Goal: Navigation & Orientation: Find specific page/section

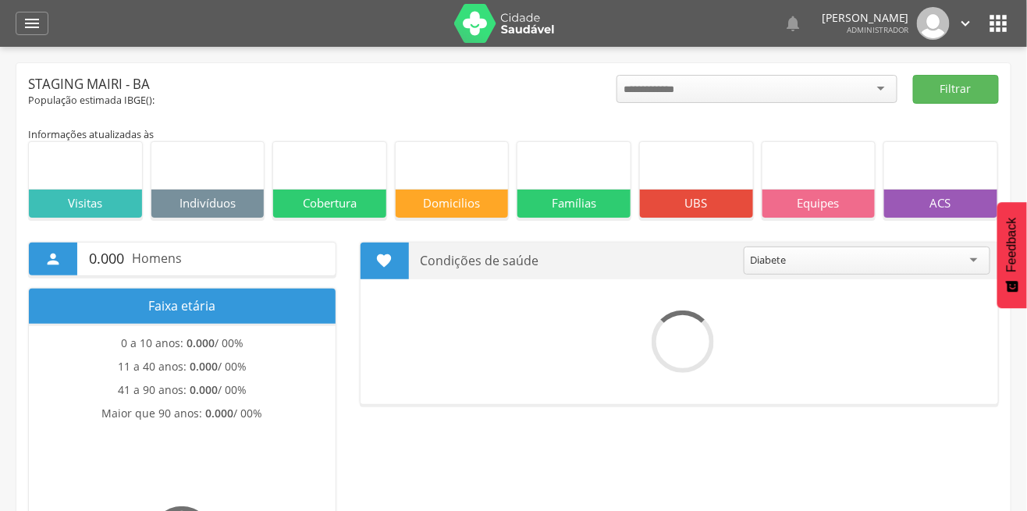
click at [32, 25] on icon "" at bounding box center [32, 23] width 19 height 19
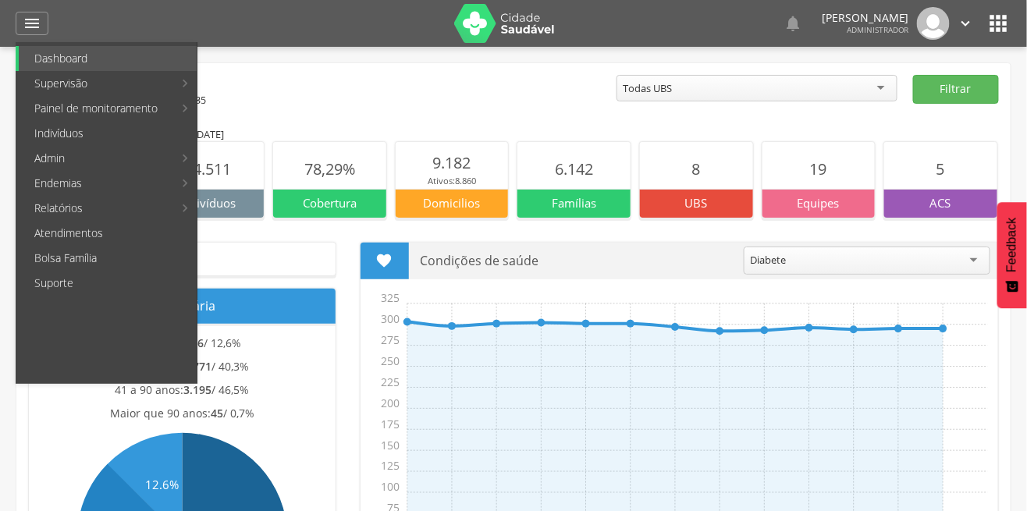
click at [86, 84] on link "Supervisão" at bounding box center [96, 83] width 154 height 25
click at [256, 86] on link "Mapa da cidade" at bounding box center [286, 83] width 176 height 25
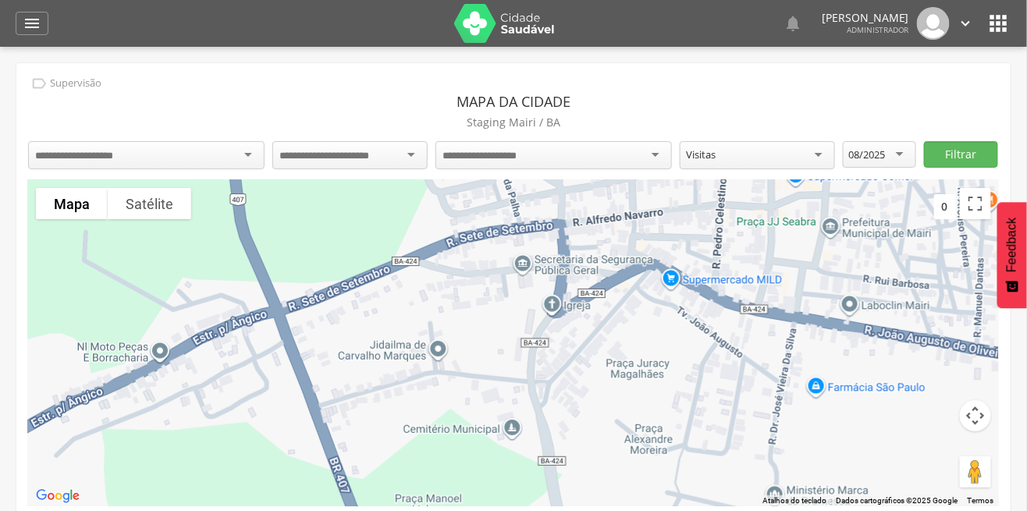
click at [202, 154] on div at bounding box center [146, 155] width 236 height 28
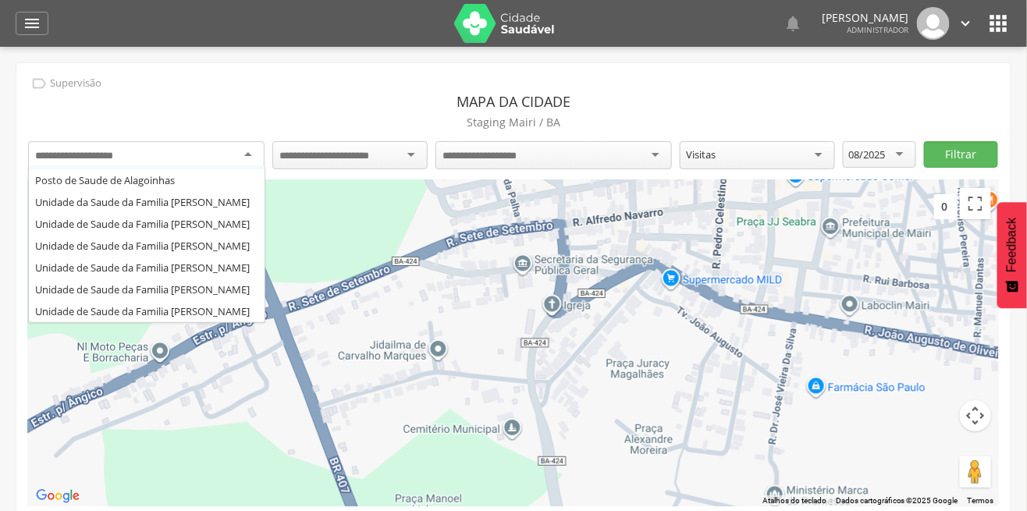
scroll to position [100, 0]
click at [186, 229] on div " Supervisão Mapa da cidade [GEOGRAPHIC_DATA] [GEOGRAPHIC_DATA] / BA UBS [PERSO…" at bounding box center [513, 296] width 994 height 467
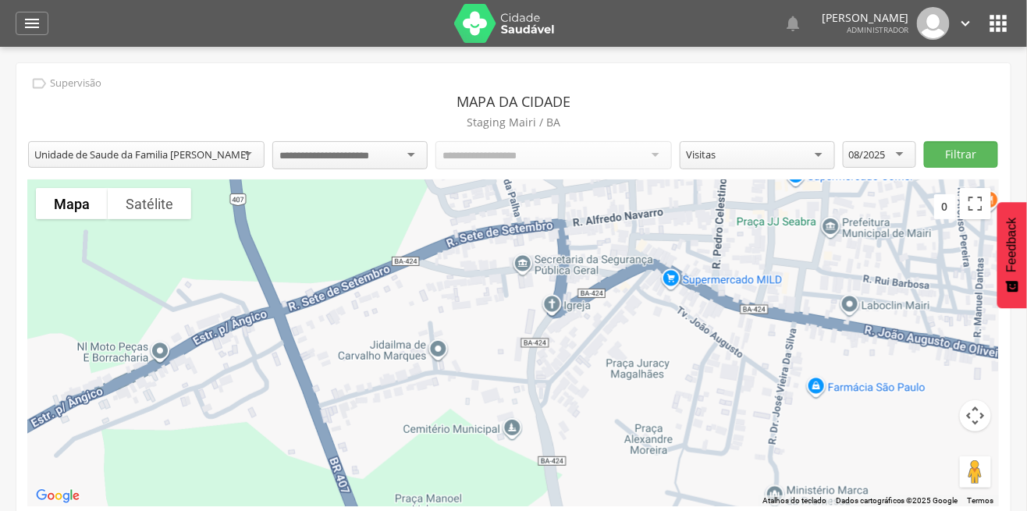
click at [381, 155] on input "select-one" at bounding box center [336, 156] width 115 height 14
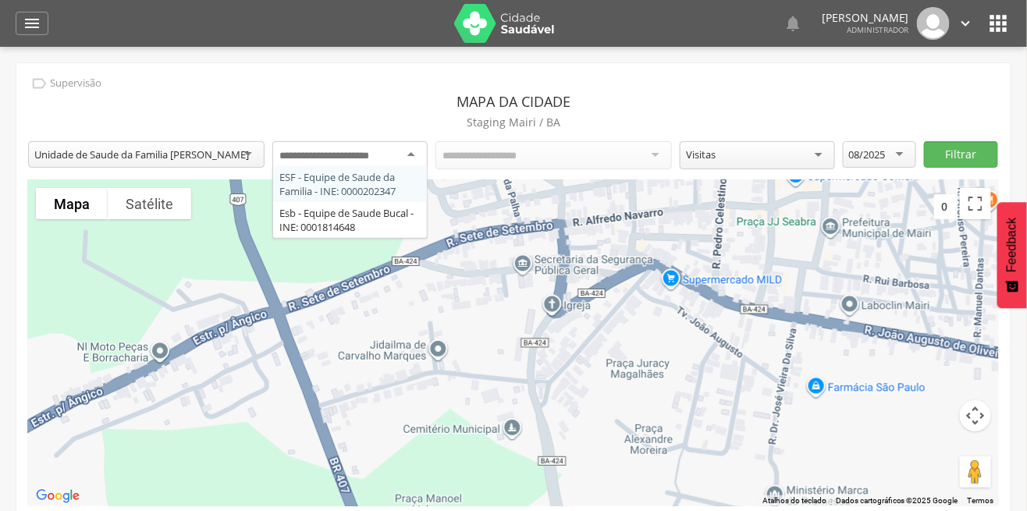
click at [360, 186] on div "**********" at bounding box center [513, 296] width 994 height 467
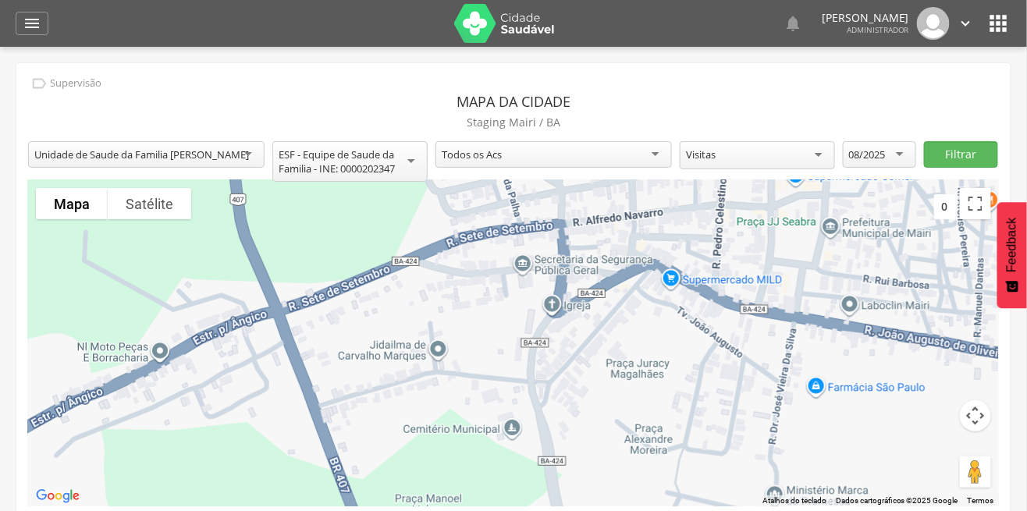
click at [759, 156] on div "Visitas" at bounding box center [757, 155] width 155 height 28
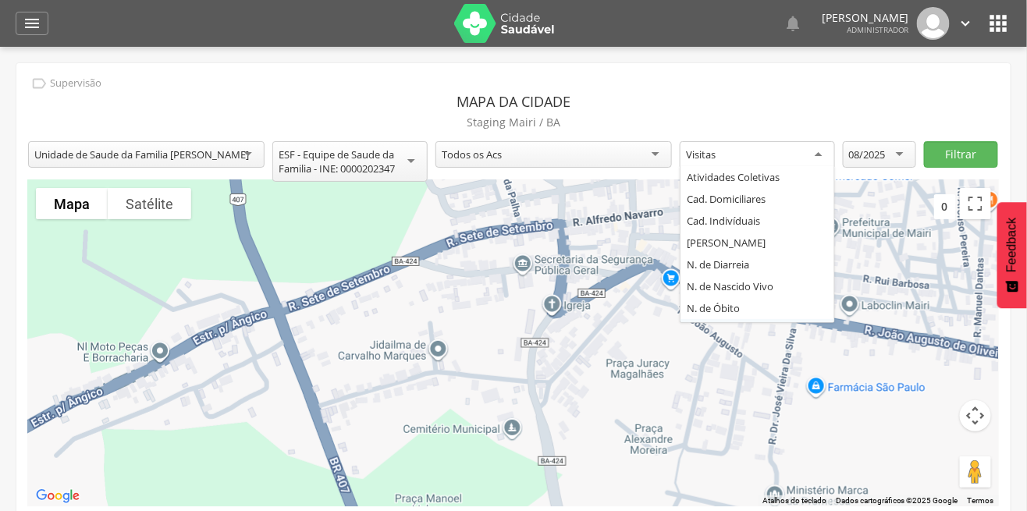
scroll to position [19, 0]
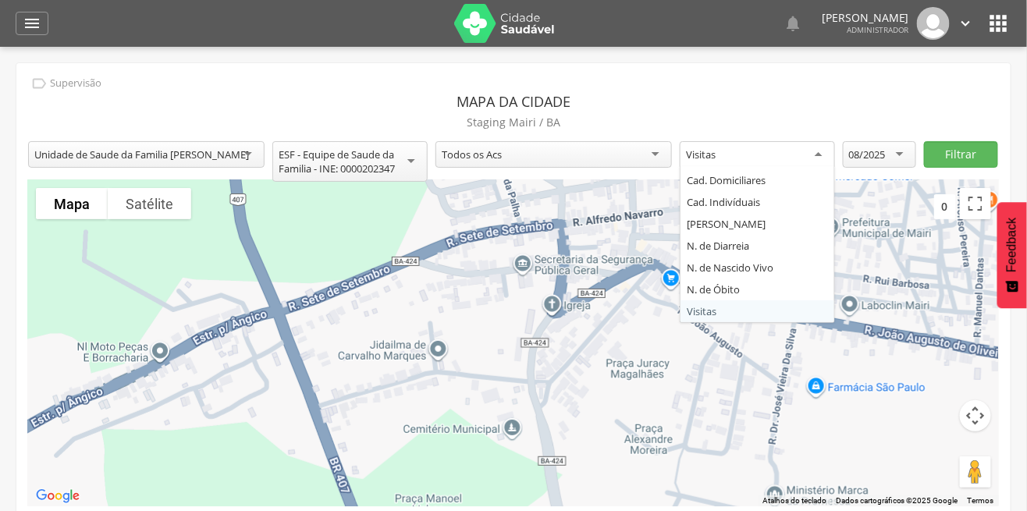
click at [790, 96] on header "Mapa da cidade" at bounding box center [513, 102] width 970 height 20
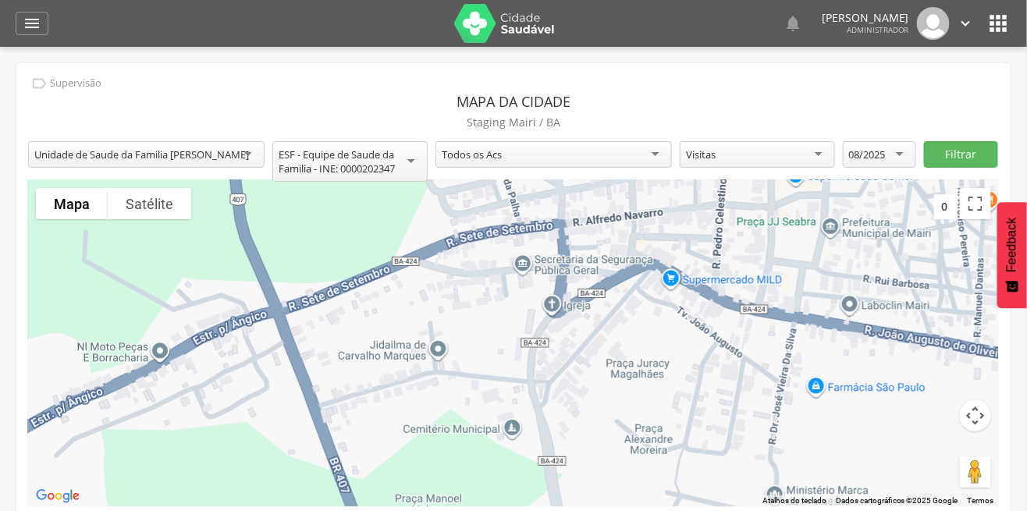
click at [877, 156] on div "08/2025" at bounding box center [867, 154] width 37 height 14
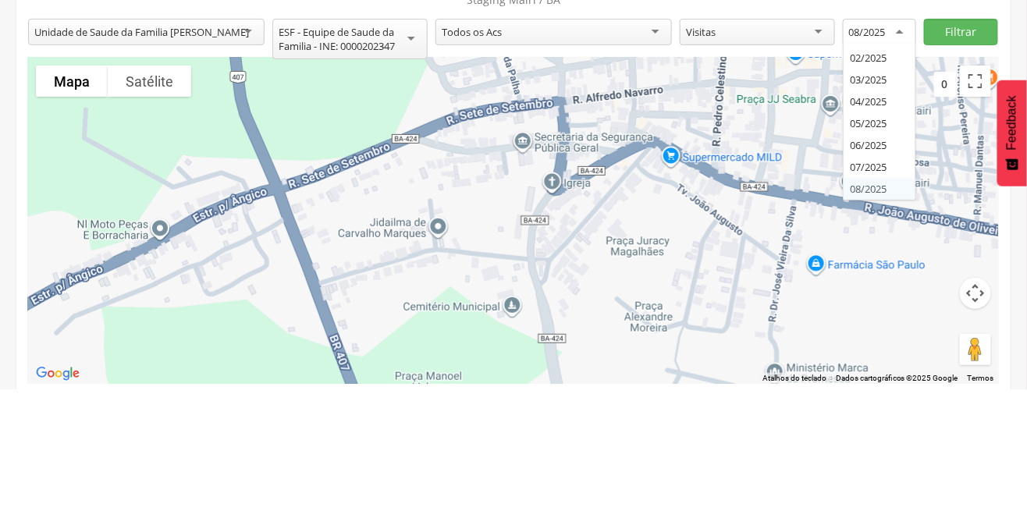
click at [872, 266] on div "**********" at bounding box center [513, 296] width 994 height 467
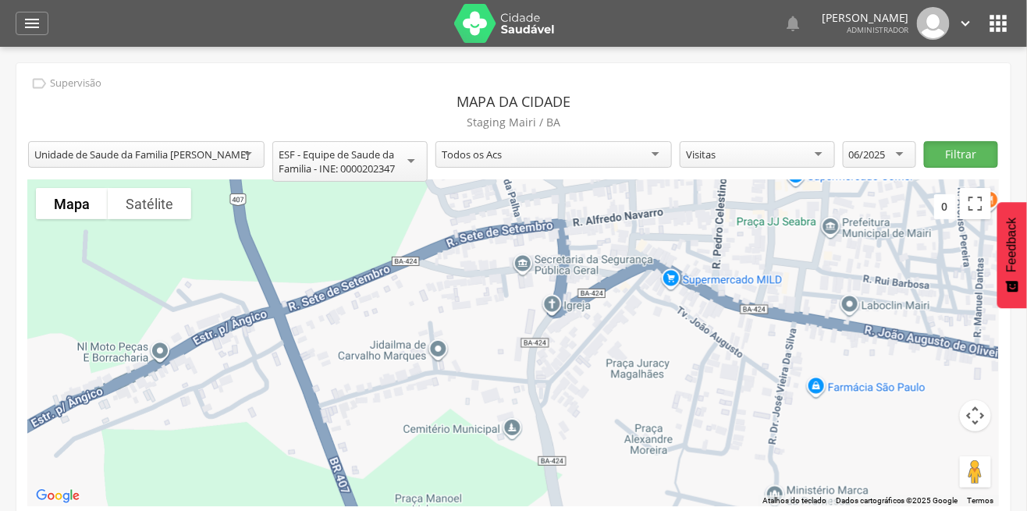
click at [950, 154] on button "Filtrar" at bounding box center [960, 154] width 73 height 27
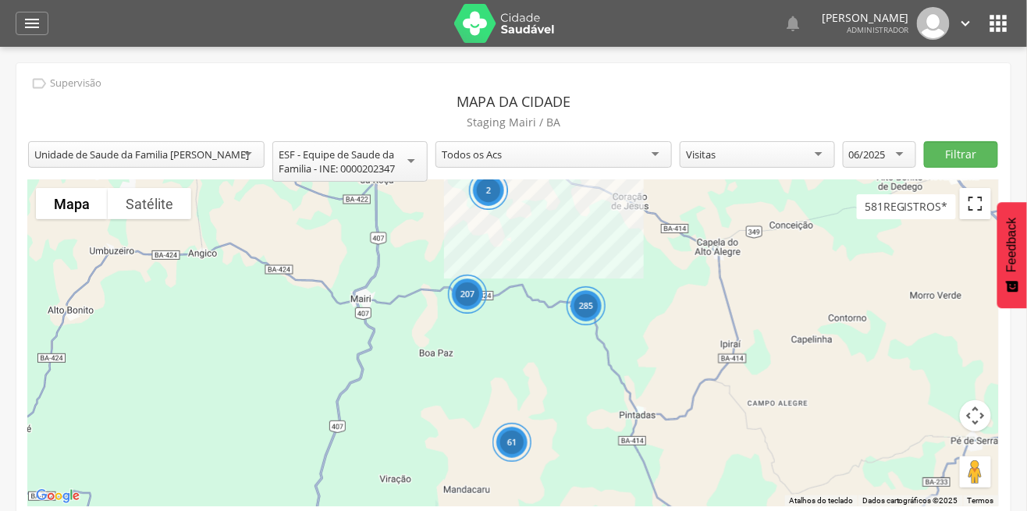
click at [966, 209] on button "Ativar a visualização em tela cheia" at bounding box center [975, 203] width 31 height 31
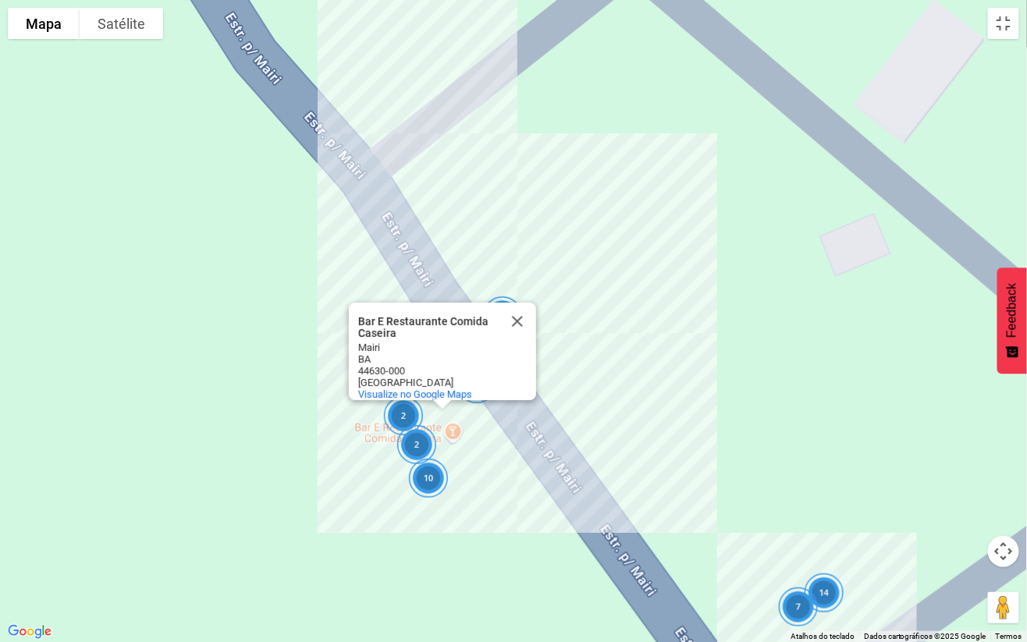
click at [510, 309] on button "Fechar" at bounding box center [517, 321] width 37 height 37
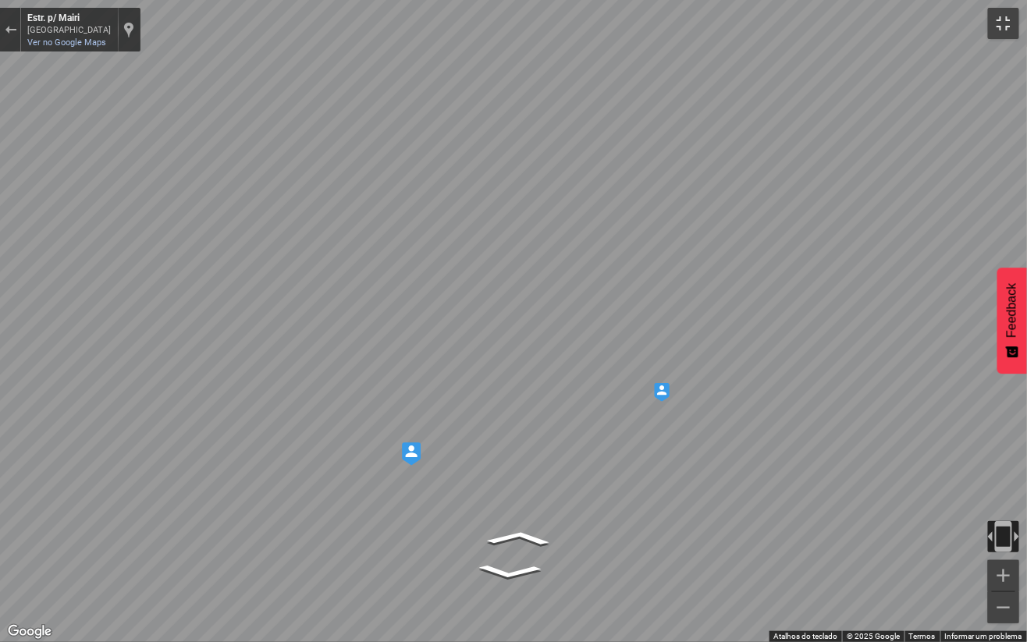
click at [1002, 30] on button "Ativar a visualização em tela cheia" at bounding box center [1003, 23] width 31 height 31
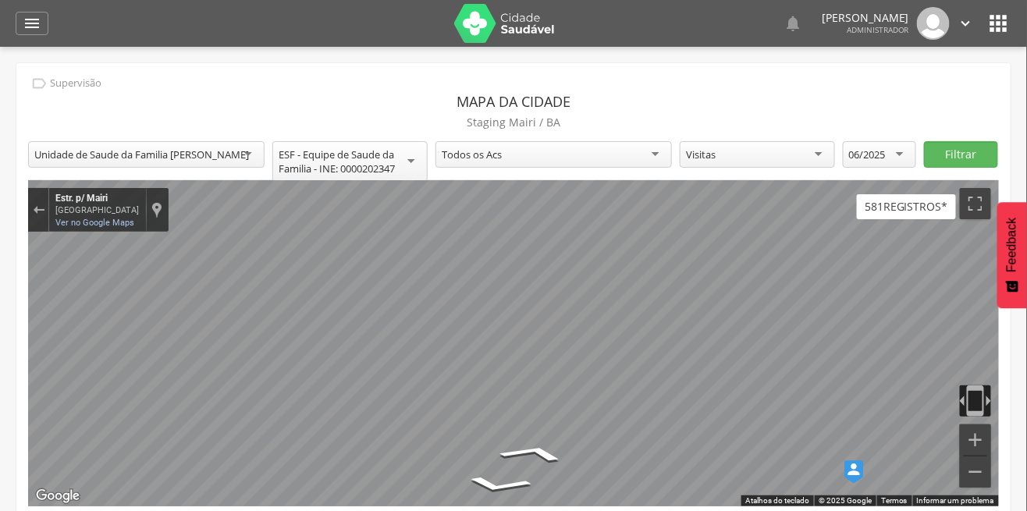
click at [20, 18] on div "" at bounding box center [32, 23] width 33 height 23
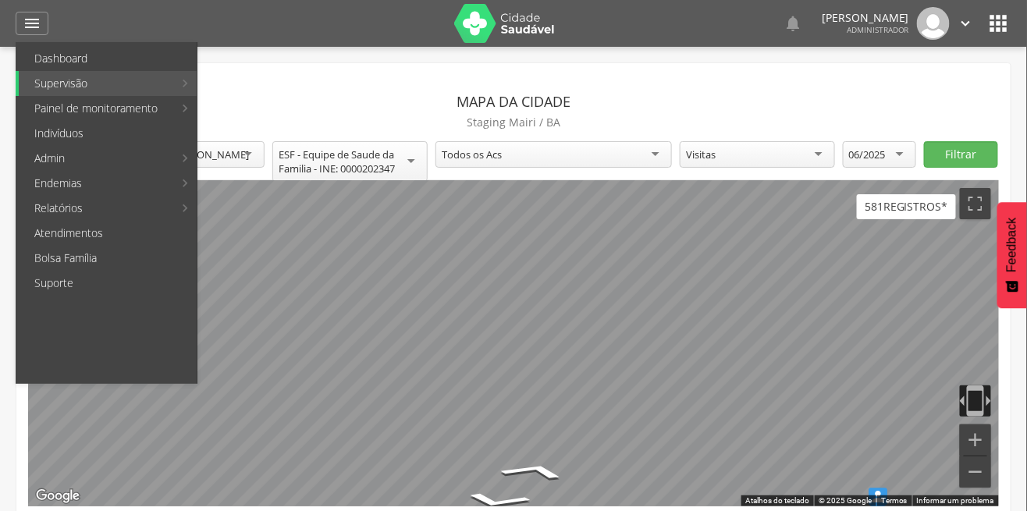
click at [167, 78] on link "Supervisão" at bounding box center [96, 83] width 154 height 25
click at [259, 105] on link "Mapa de cobertura" at bounding box center [286, 108] width 176 height 25
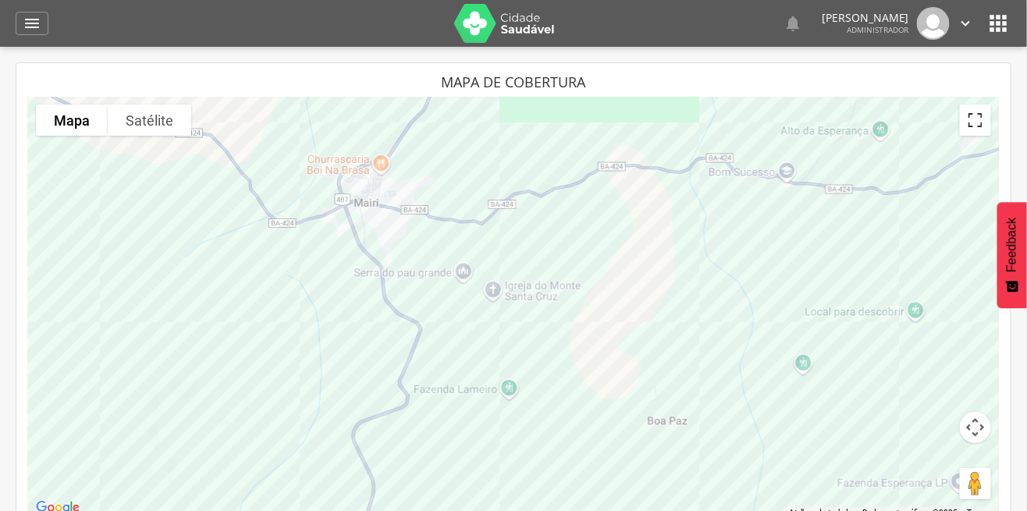
click at [981, 120] on button "Ativar a visualização em tela cheia" at bounding box center [975, 120] width 31 height 31
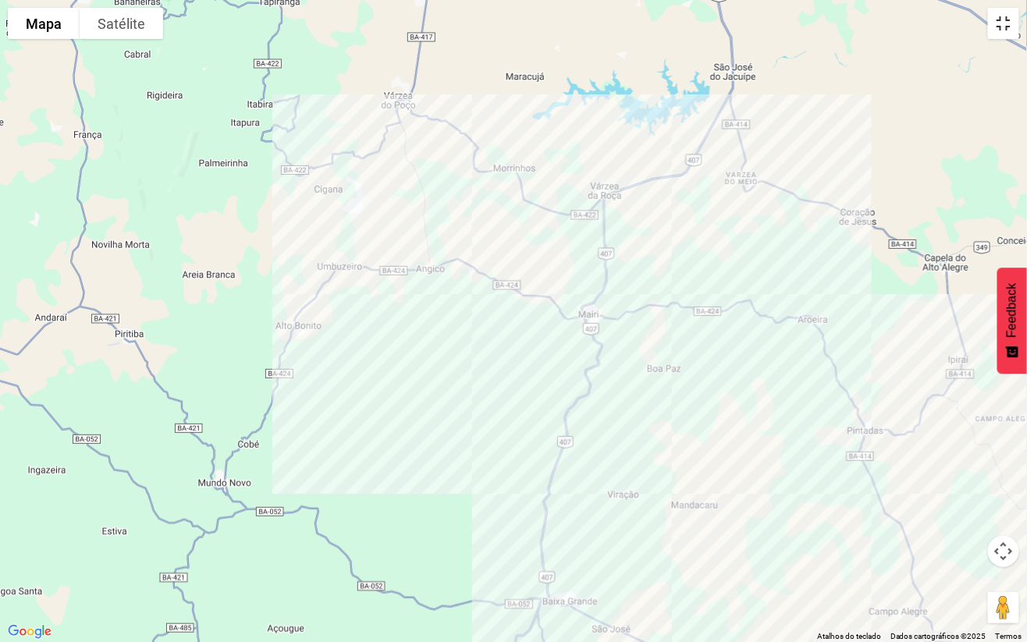
click at [988, 30] on button "Ativar a visualização em tela cheia" at bounding box center [1003, 23] width 31 height 31
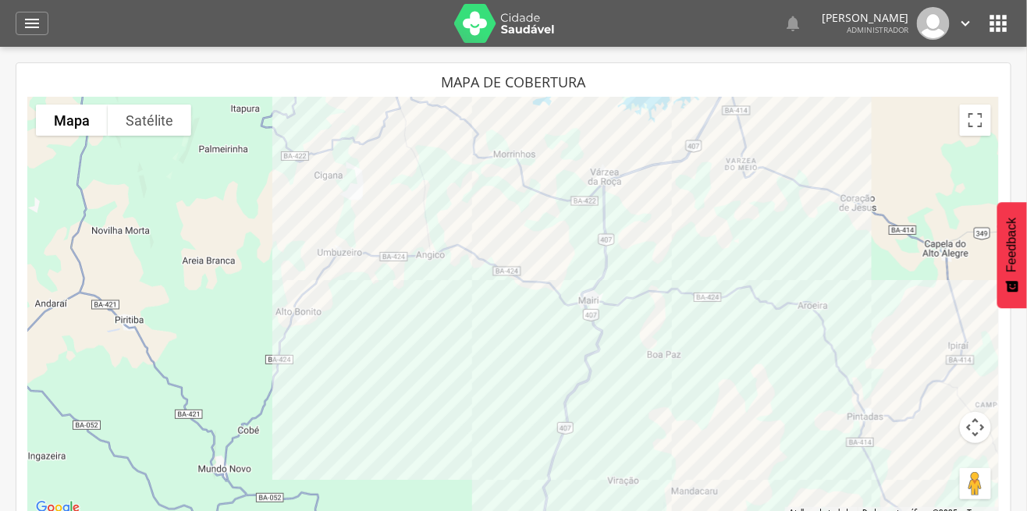
click at [36, 33] on div "" at bounding box center [32, 23] width 33 height 23
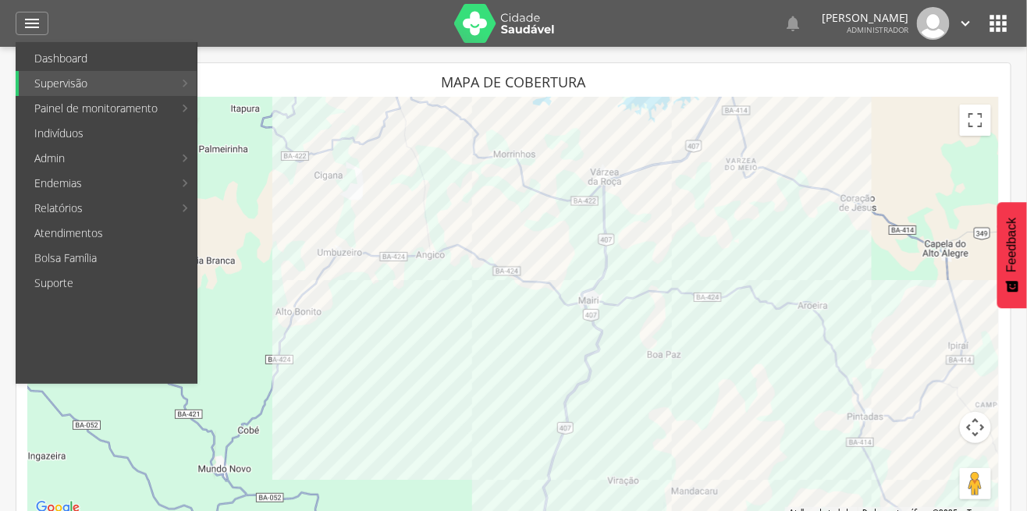
click at [137, 84] on link "Supervisão" at bounding box center [96, 83] width 154 height 25
click at [995, 28] on icon "" at bounding box center [998, 23] width 25 height 25
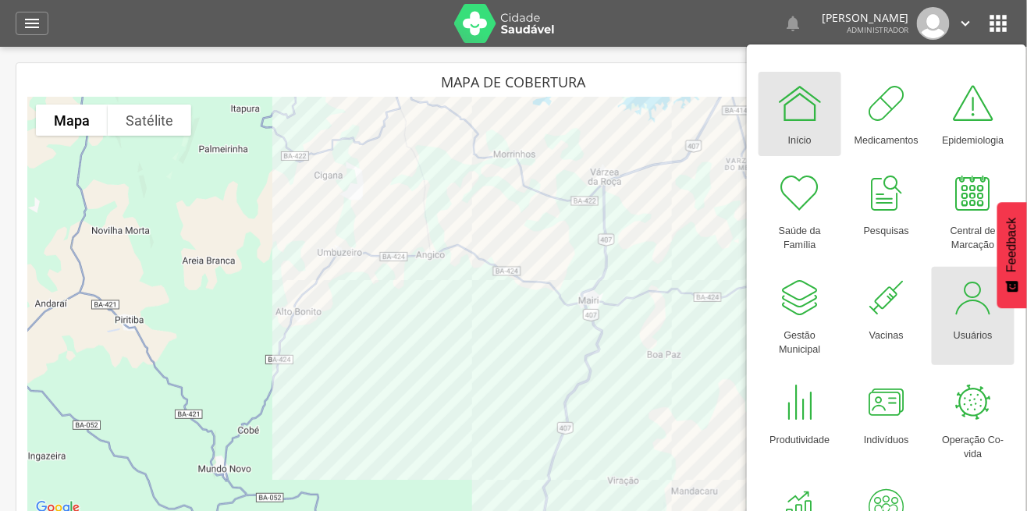
click at [960, 300] on div at bounding box center [972, 298] width 47 height 47
